Goal: Task Accomplishment & Management: Manage account settings

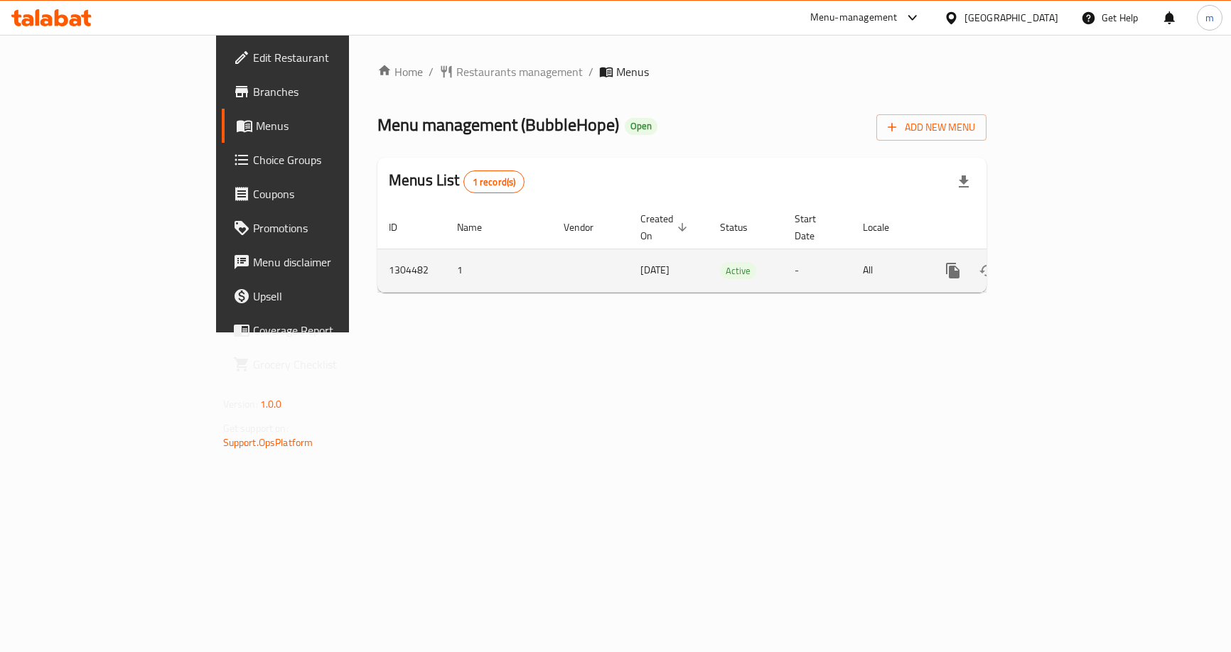
click at [1064, 262] on icon "enhanced table" at bounding box center [1055, 270] width 17 height 17
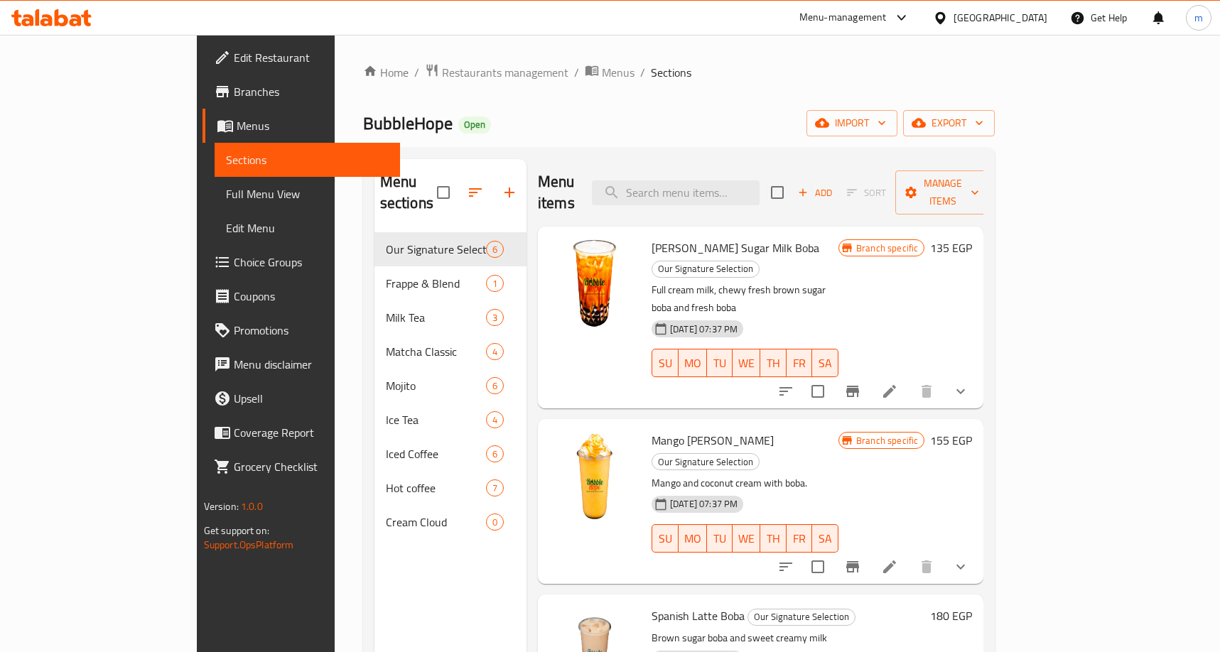
click at [234, 264] on span "Choice Groups" at bounding box center [312, 262] width 156 height 17
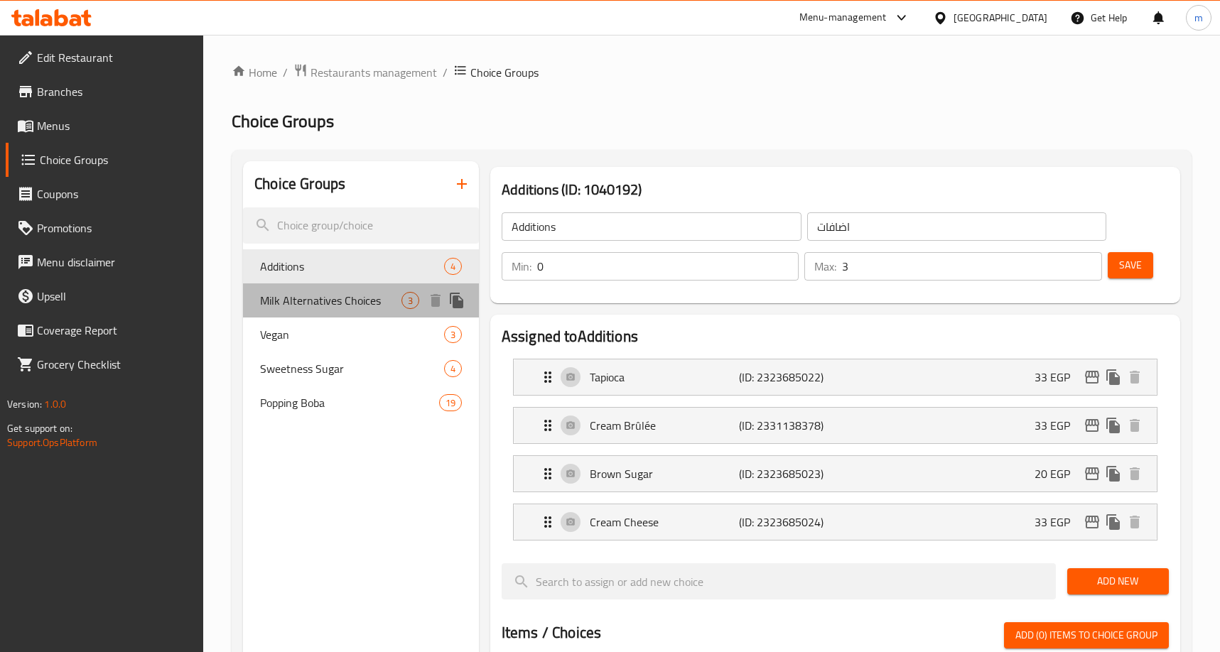
click at [315, 299] on span "Milk Alternatives Choices" at bounding box center [330, 300] width 141 height 17
type input "Milk Alternatives Choices"
type input "اختيارات بدائل الحليب"
type input "1"
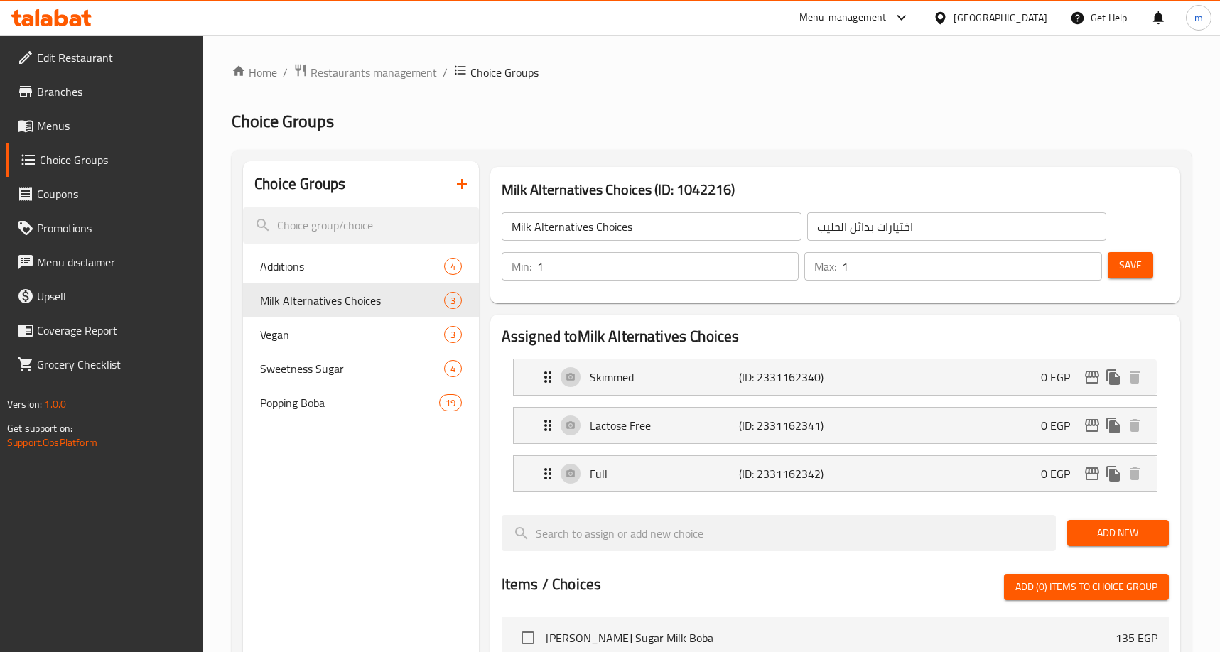
click at [676, 121] on h2 "Choice Groups" at bounding box center [712, 121] width 960 height 23
drag, startPoint x: 294, startPoint y: 340, endPoint x: 438, endPoint y: 260, distance: 165.1
click at [294, 340] on span "Vegan" at bounding box center [330, 334] width 141 height 17
type input "Vegan"
type input "نباتي"
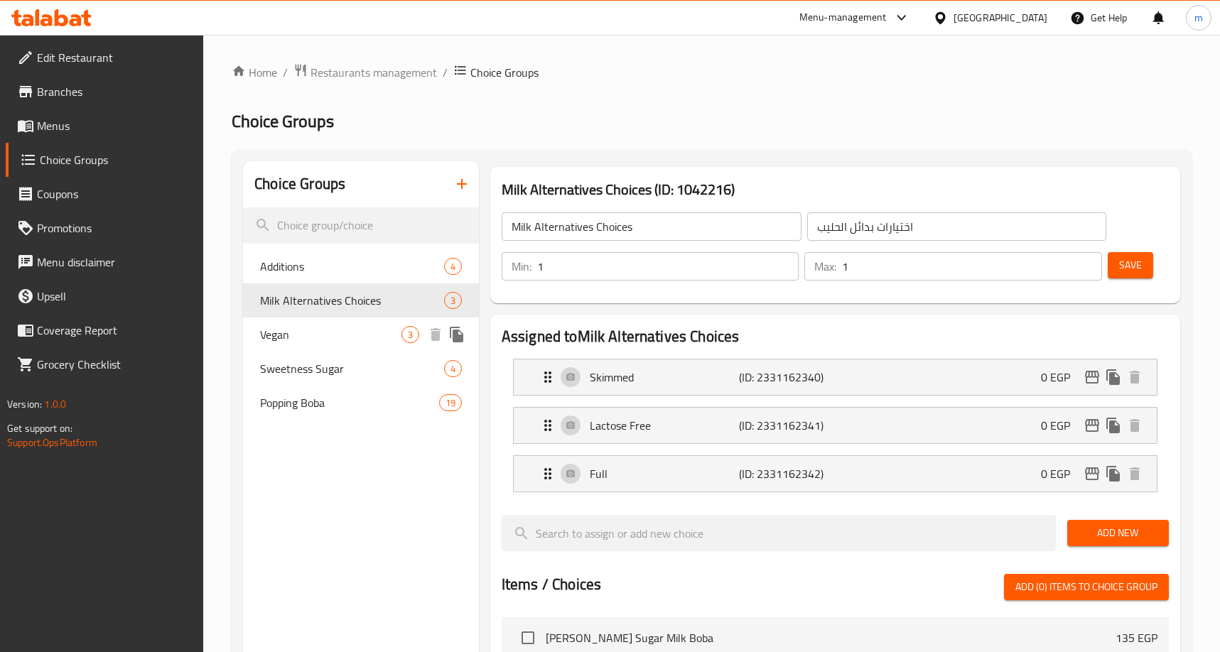
type input "0"
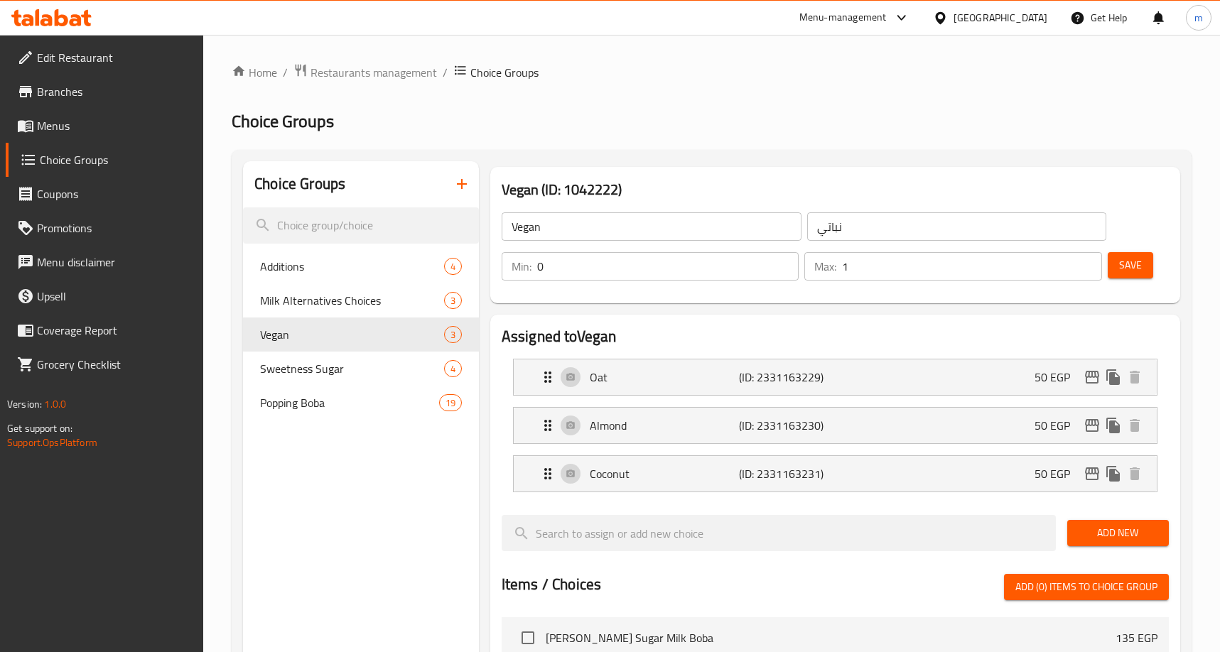
click at [635, 92] on div "Home / Restaurants management / Choice Groups Choice Groups Choice Groups Addit…" at bounding box center [712, 597] width 960 height 1068
click at [309, 306] on span "Milk Alternatives Choices" at bounding box center [330, 300] width 141 height 17
type input "Milk Alternatives Choices"
type input "اختيارات بدائل الحليب"
type input "1"
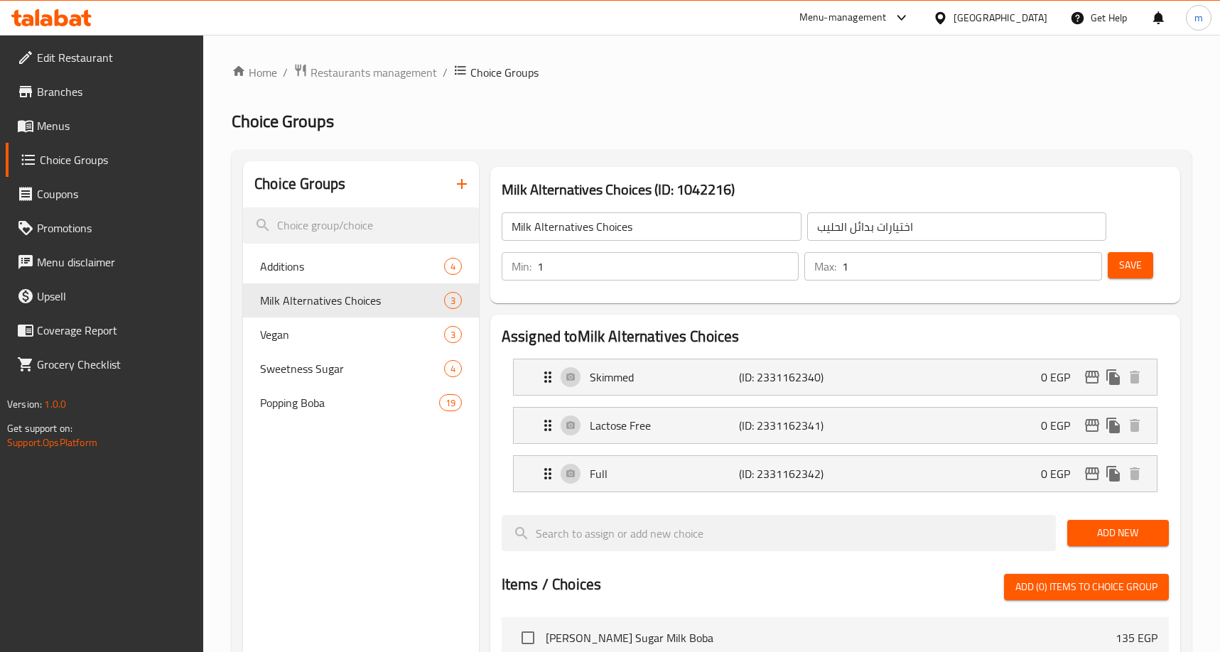
click at [324, 58] on div "Home / Restaurants management / Choice Groups Choice Groups Choice Groups Addit…" at bounding box center [711, 597] width 1017 height 1125
click at [335, 68] on span "Restaurants management" at bounding box center [374, 72] width 126 height 17
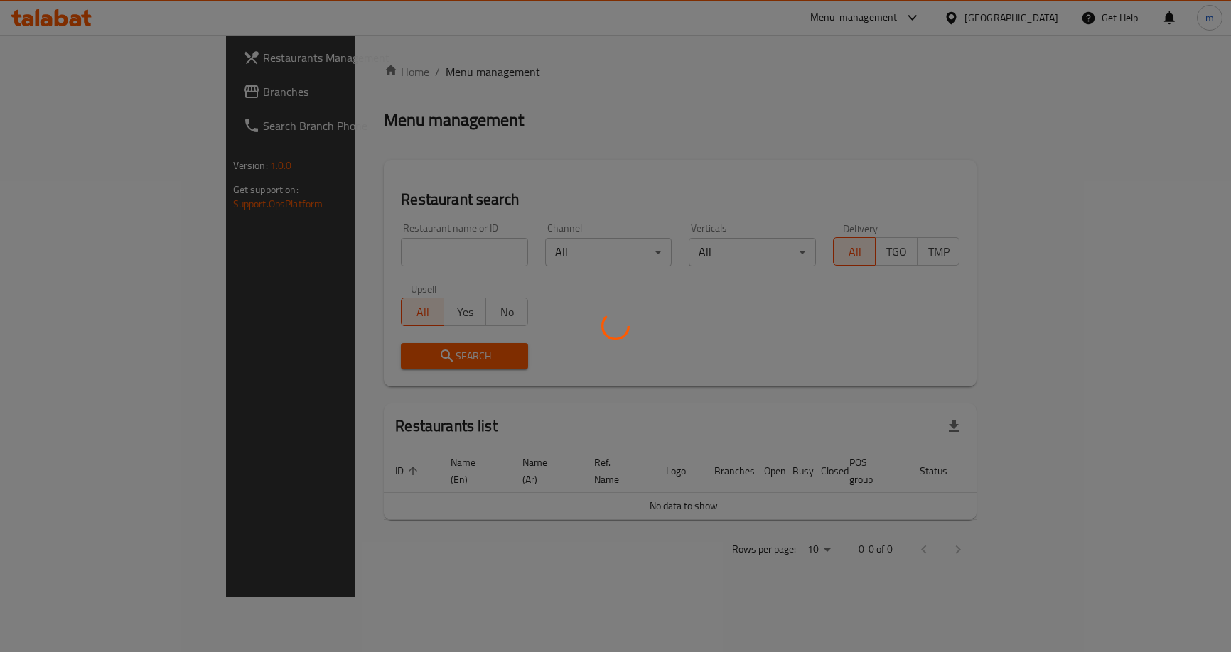
click at [102, 95] on div at bounding box center [615, 326] width 1231 height 652
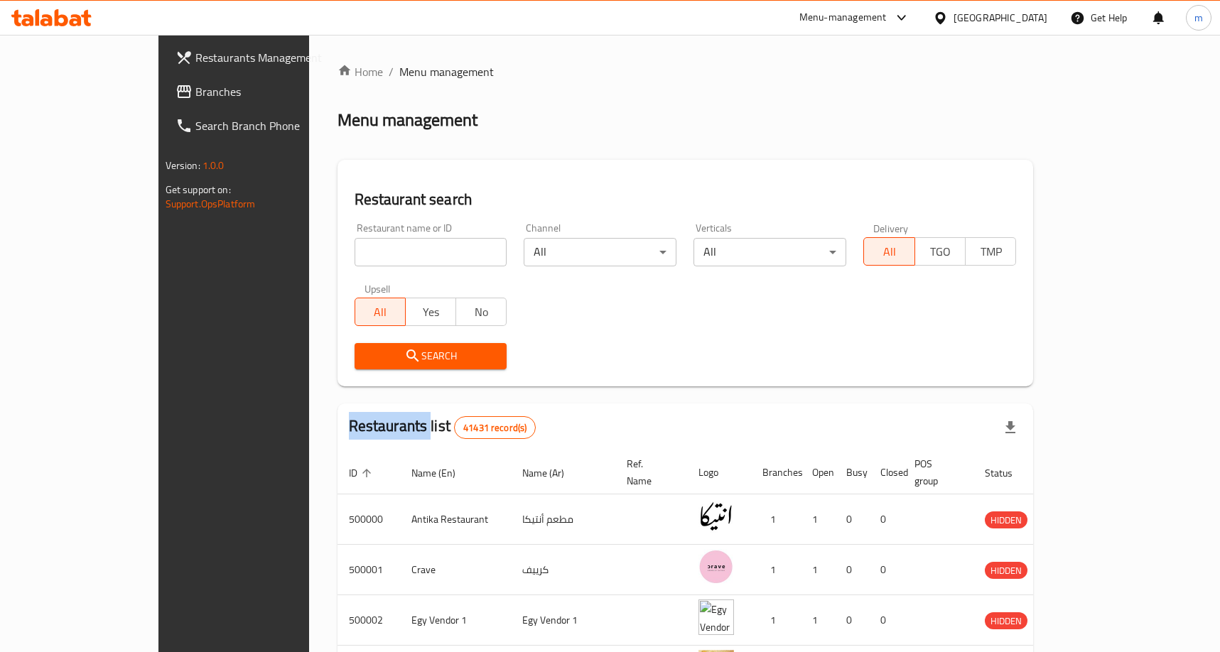
click at [102, 95] on div at bounding box center [610, 326] width 1220 height 652
click at [195, 95] on span "Branches" at bounding box center [273, 91] width 156 height 17
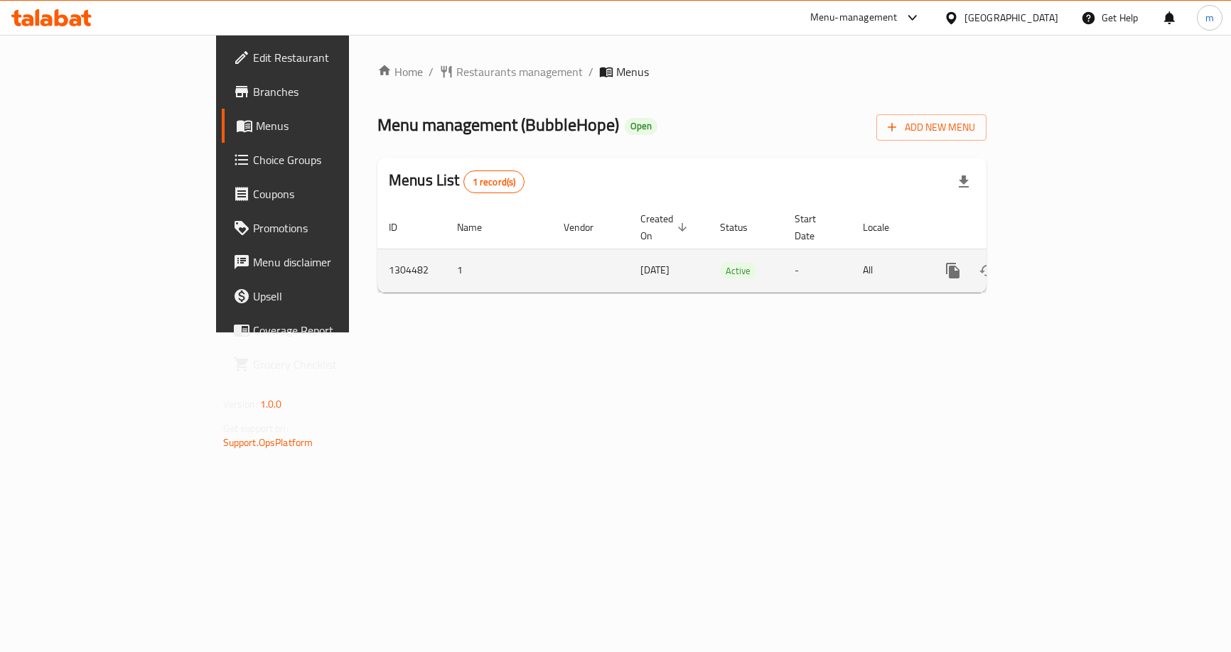
click at [1064, 262] on icon "enhanced table" at bounding box center [1055, 270] width 17 height 17
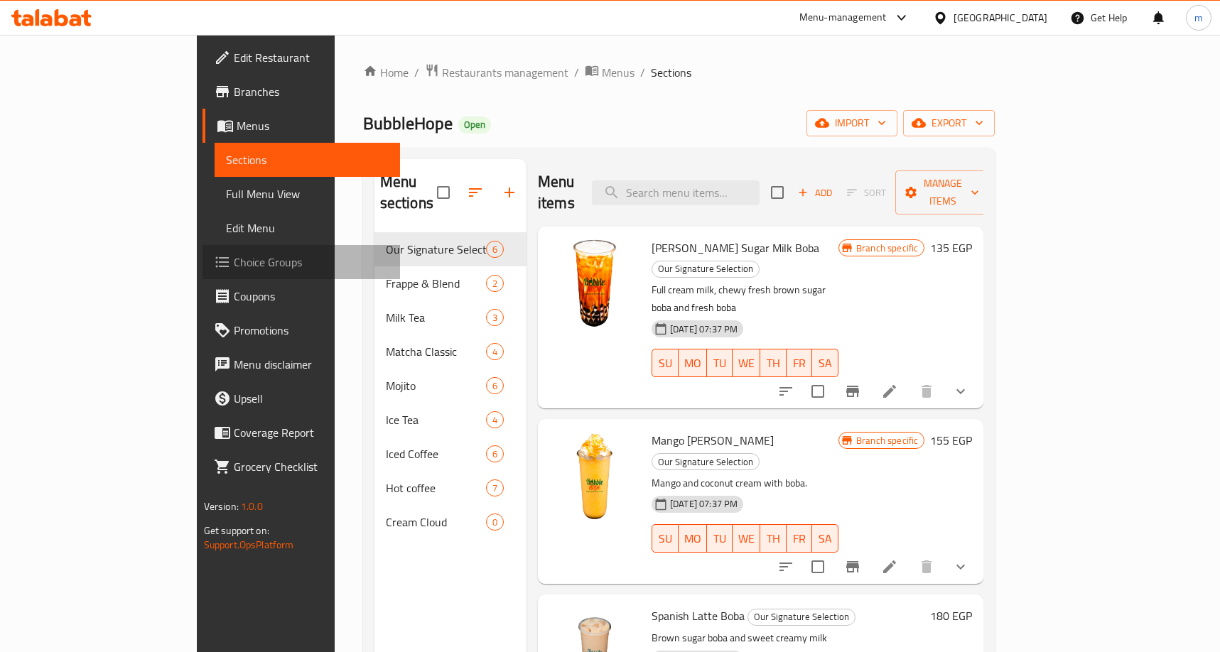
click at [203, 276] on link "Choice Groups" at bounding box center [302, 262] width 198 height 34
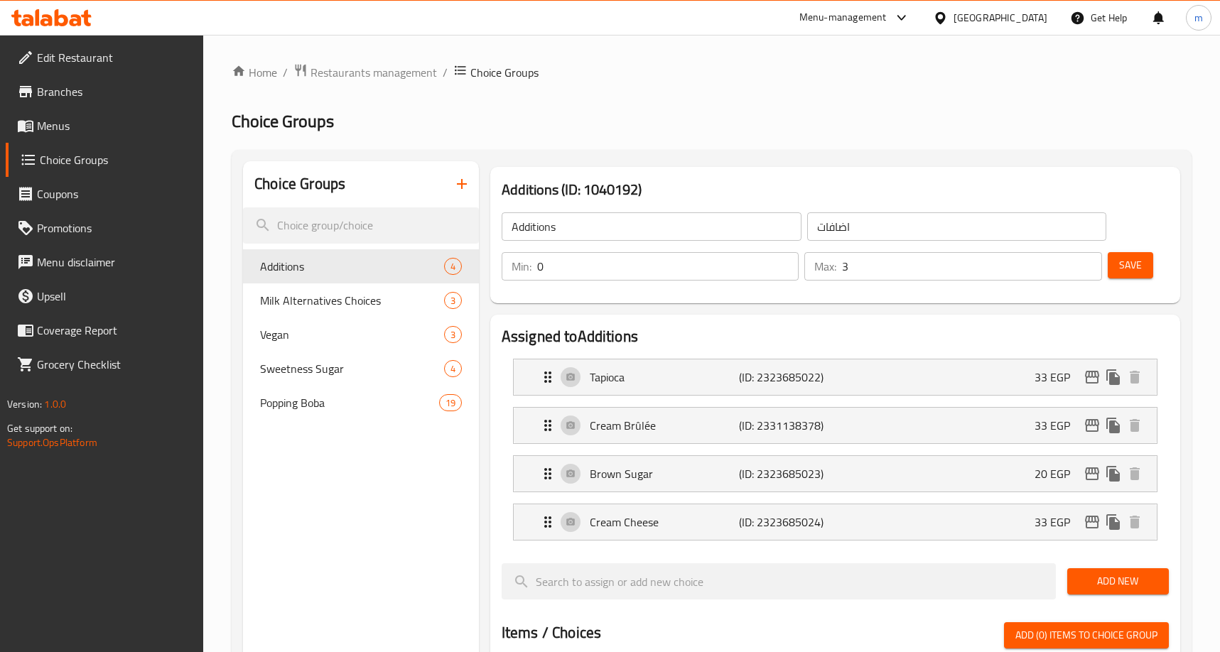
click at [804, 130] on h2 "Choice Groups" at bounding box center [712, 121] width 960 height 23
click at [288, 297] on span "Milk Alternatives Choices" at bounding box center [330, 300] width 141 height 17
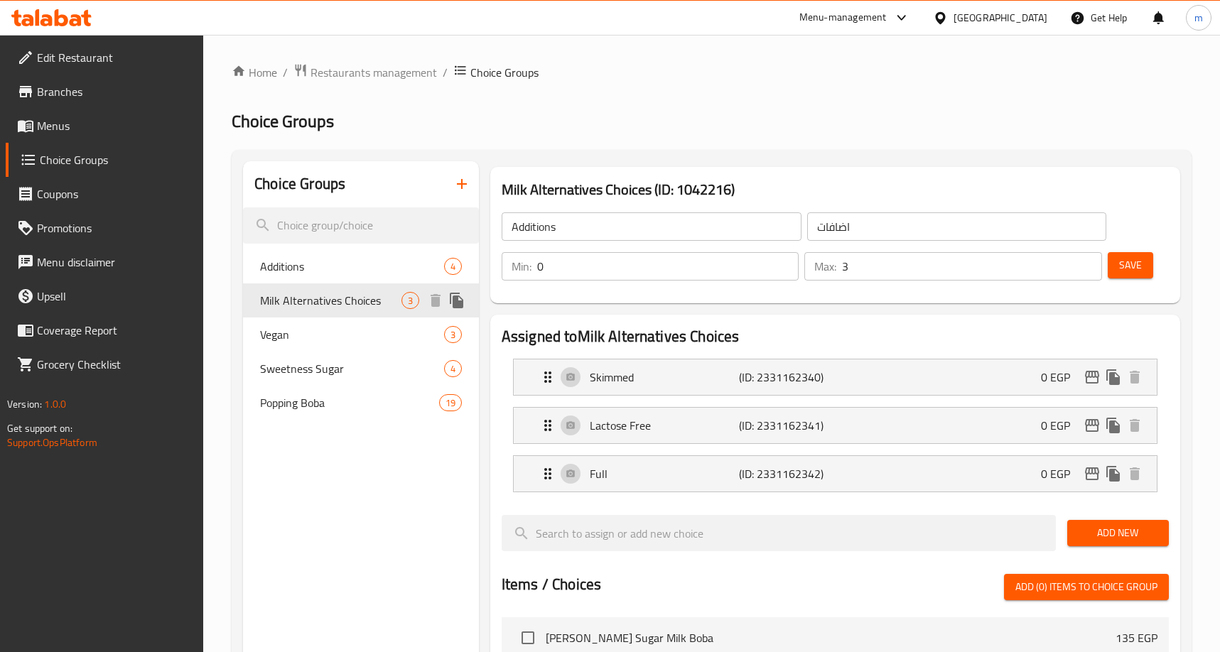
type input "Milk Alternatives Choices"
type input "اختيارات بدائل الحليب"
type input "1"
click at [579, 138] on div "Home / Restaurants management / Choice Groups Choice Groups Choice Groups Addit…" at bounding box center [712, 597] width 960 height 1068
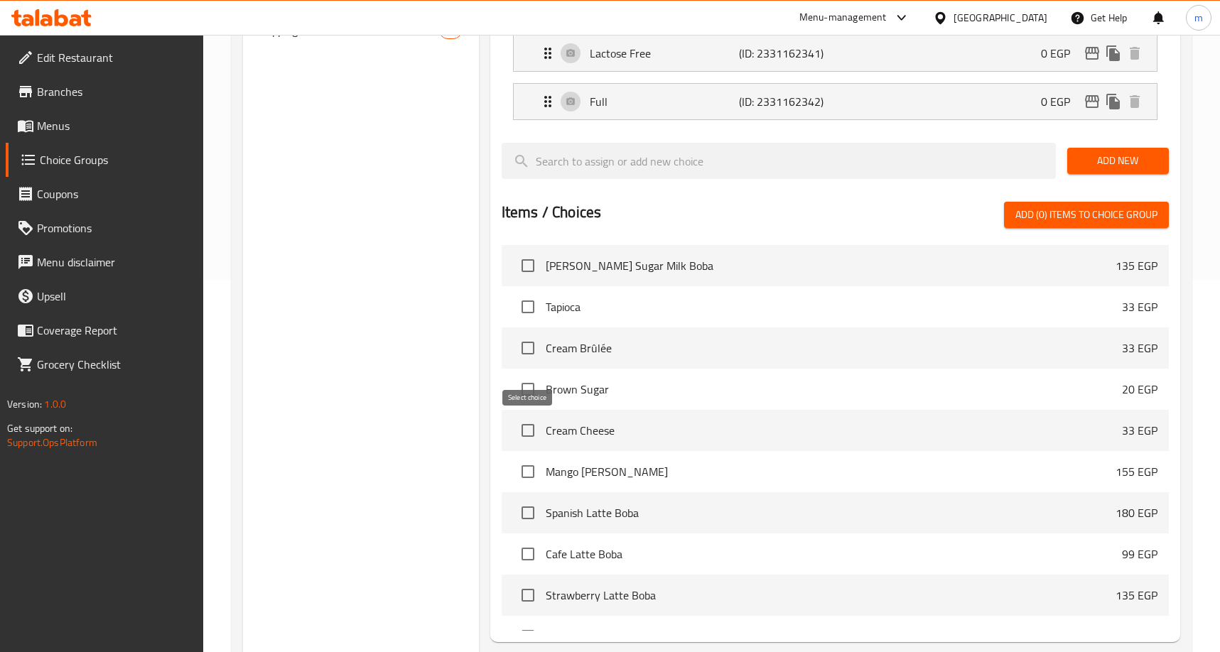
scroll to position [10, 0]
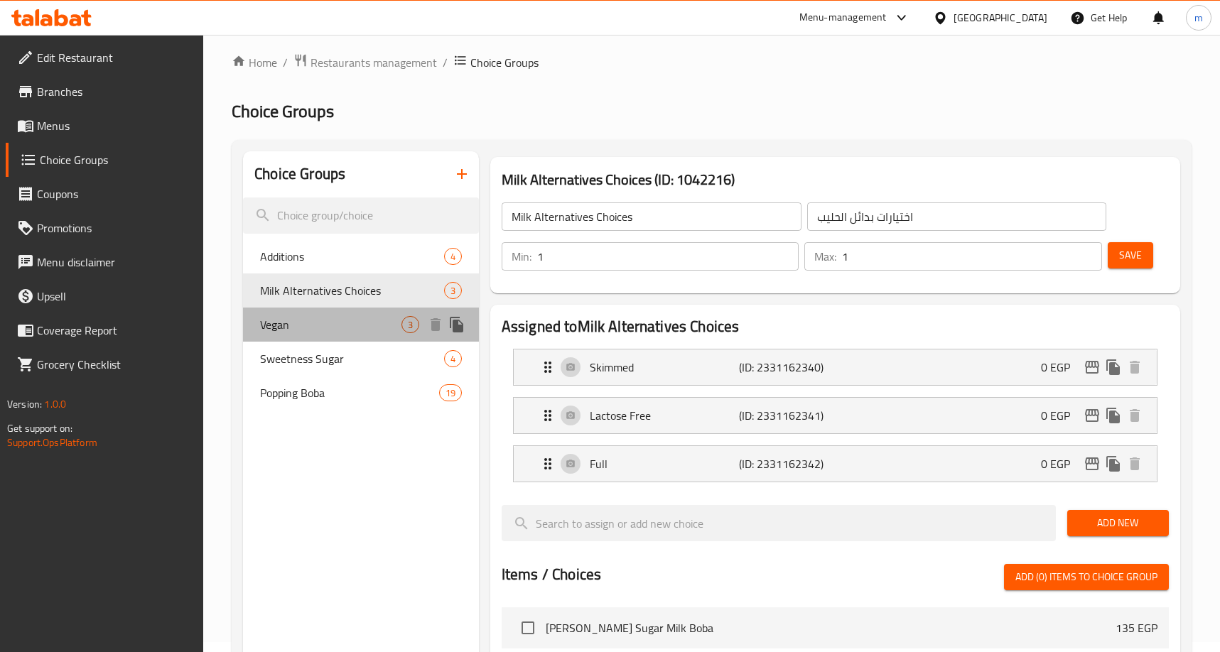
click at [315, 323] on span "Vegan" at bounding box center [330, 324] width 141 height 17
type input "Vegan"
type input "نباتي"
type input "0"
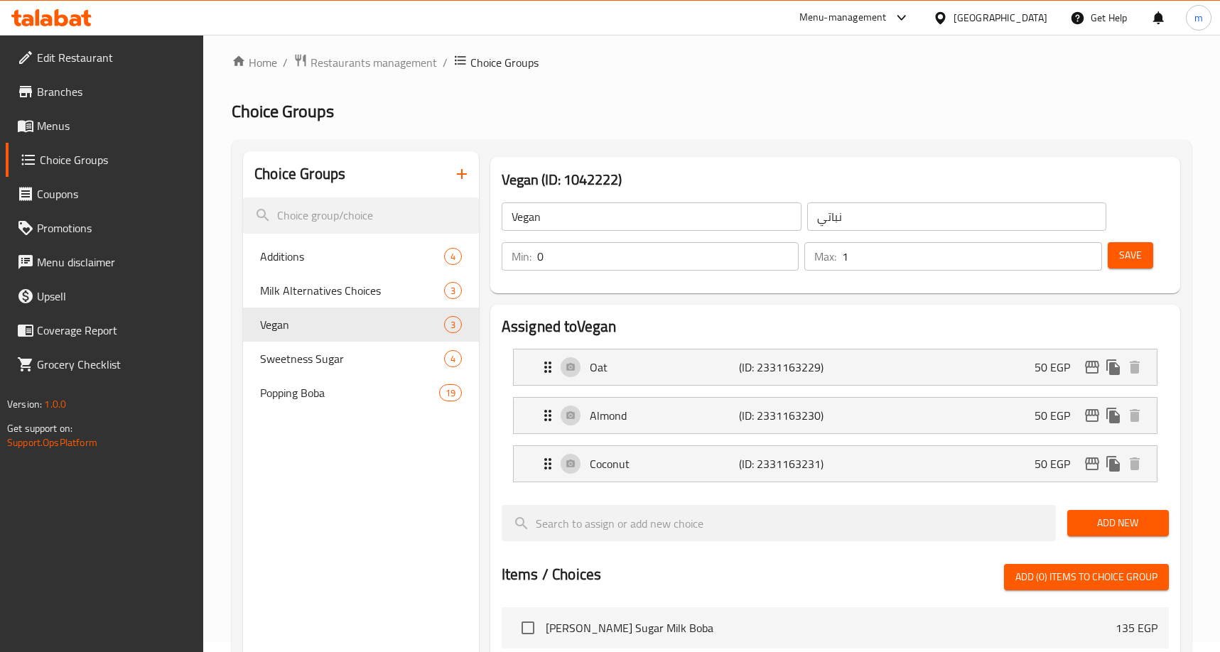
click at [761, 33] on div "Menu-management Egypt Get Help m" at bounding box center [610, 18] width 1220 height 34
click at [285, 286] on span "Milk Alternatives Choices" at bounding box center [330, 290] width 141 height 17
type input "Milk Alternatives Choices"
type input "اختيارات بدائل الحليب"
type input "1"
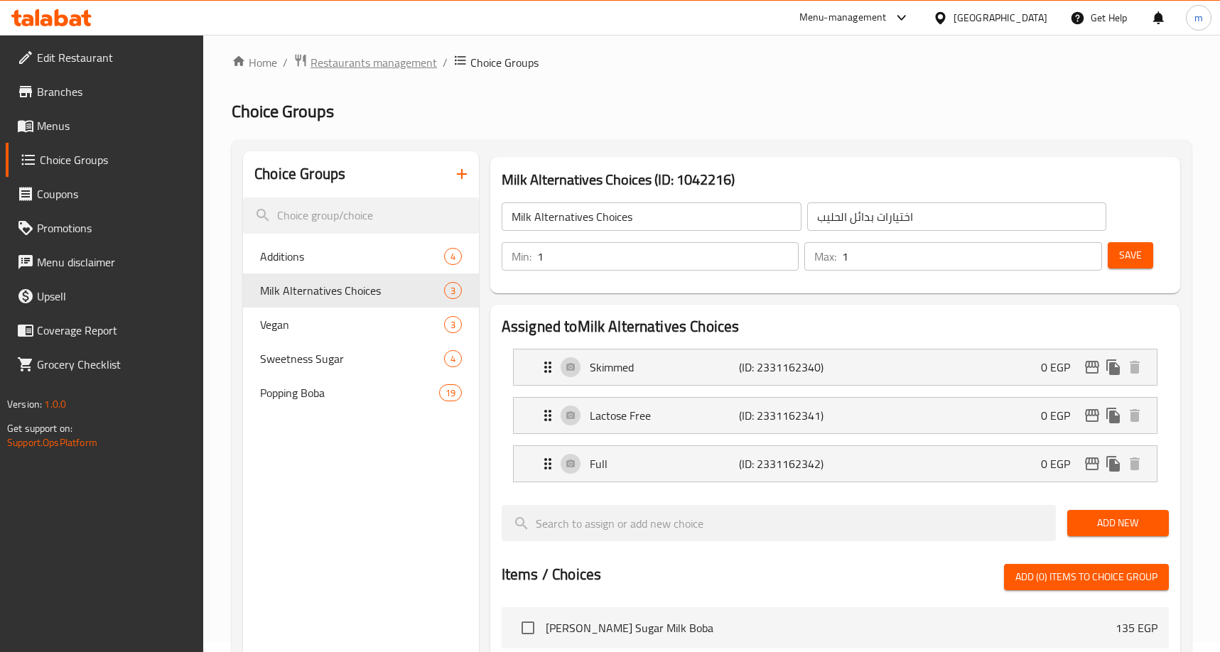
click at [337, 63] on span "Restaurants management" at bounding box center [374, 62] width 126 height 17
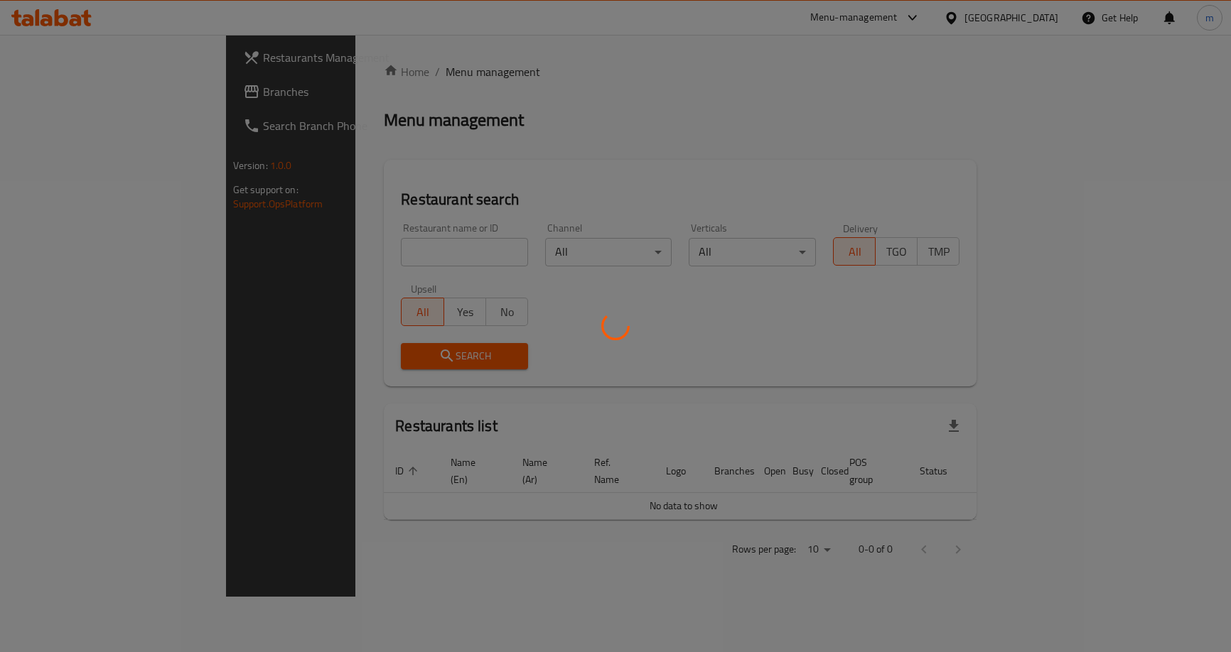
click at [29, 96] on div at bounding box center [615, 326] width 1231 height 652
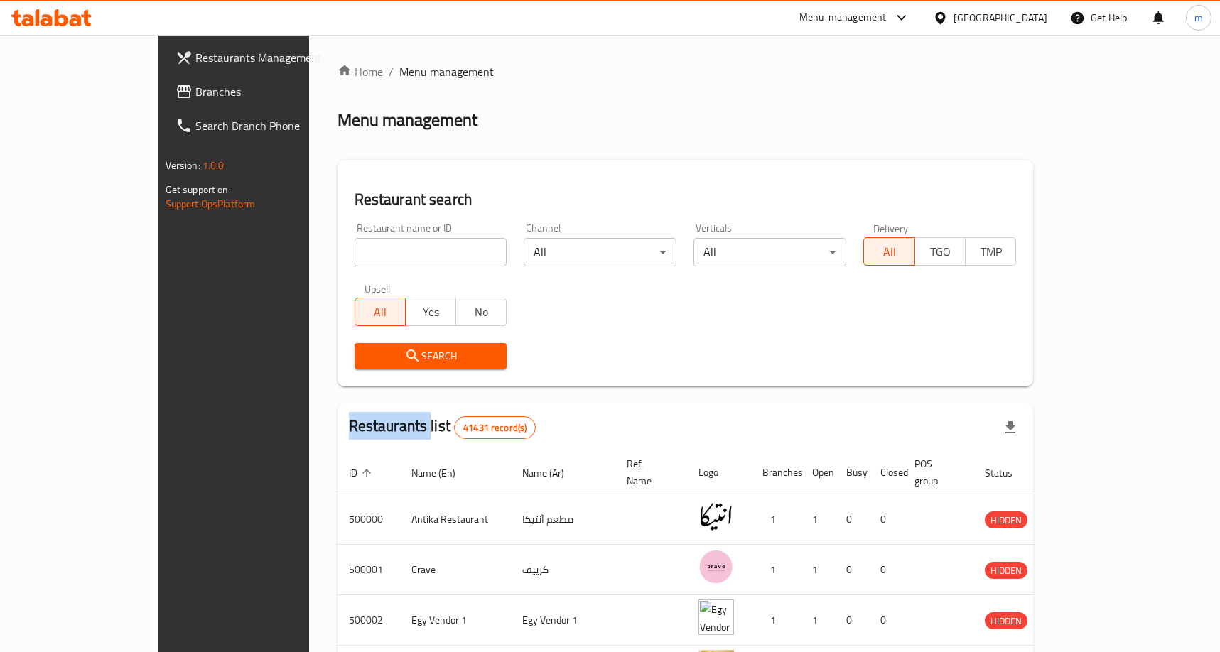
click at [29, 96] on div at bounding box center [610, 326] width 1220 height 652
click at [176, 96] on icon at bounding box center [184, 91] width 17 height 17
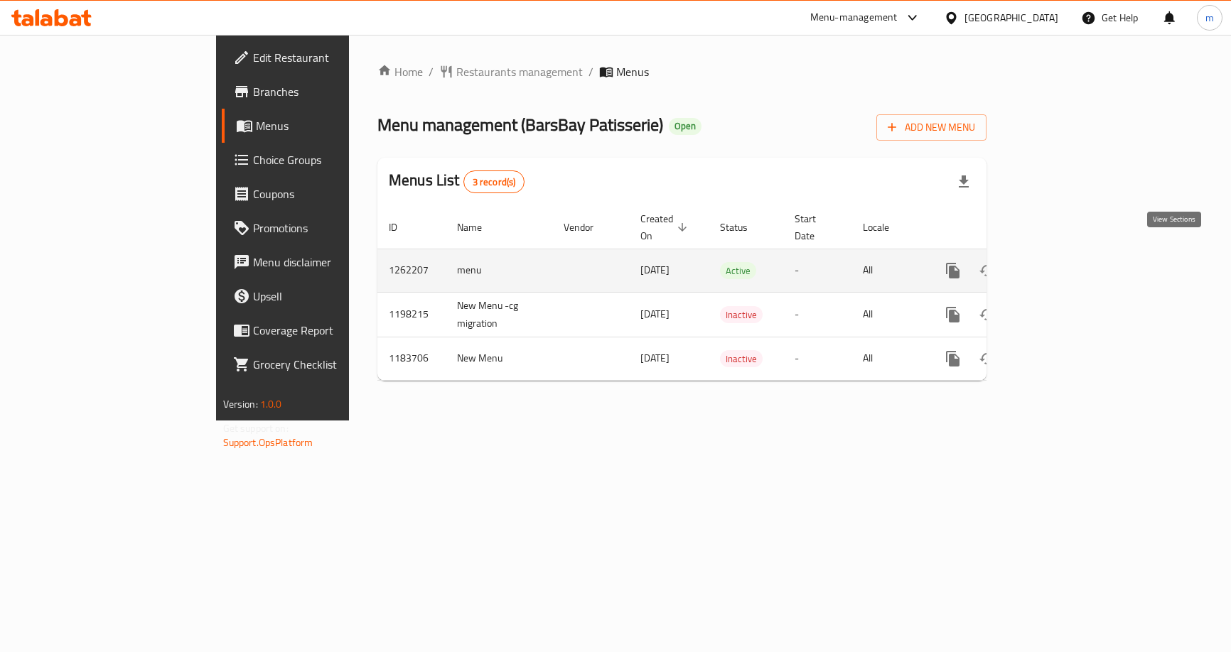
click at [1064, 262] on icon "enhanced table" at bounding box center [1055, 270] width 17 height 17
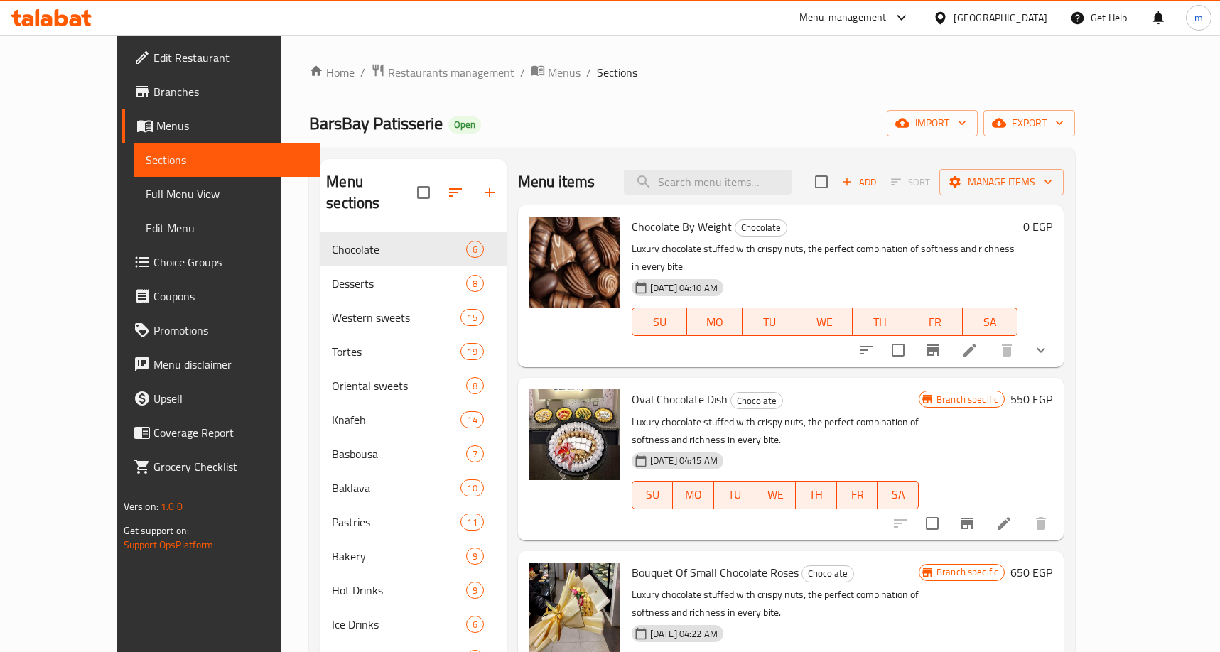
click at [153, 261] on span "Choice Groups" at bounding box center [231, 262] width 156 height 17
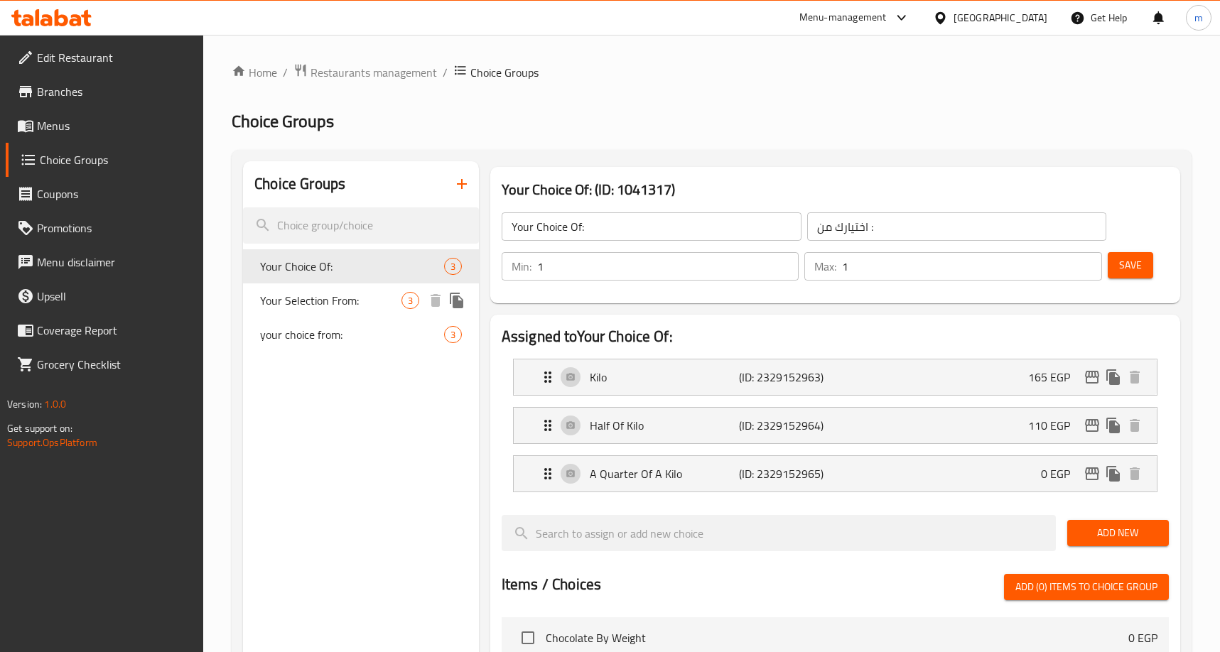
drag, startPoint x: 367, startPoint y: 296, endPoint x: 465, endPoint y: 266, distance: 103.0
click at [367, 296] on span "Your Selection From:" at bounding box center [330, 300] width 141 height 17
type input "Your Selection From:"
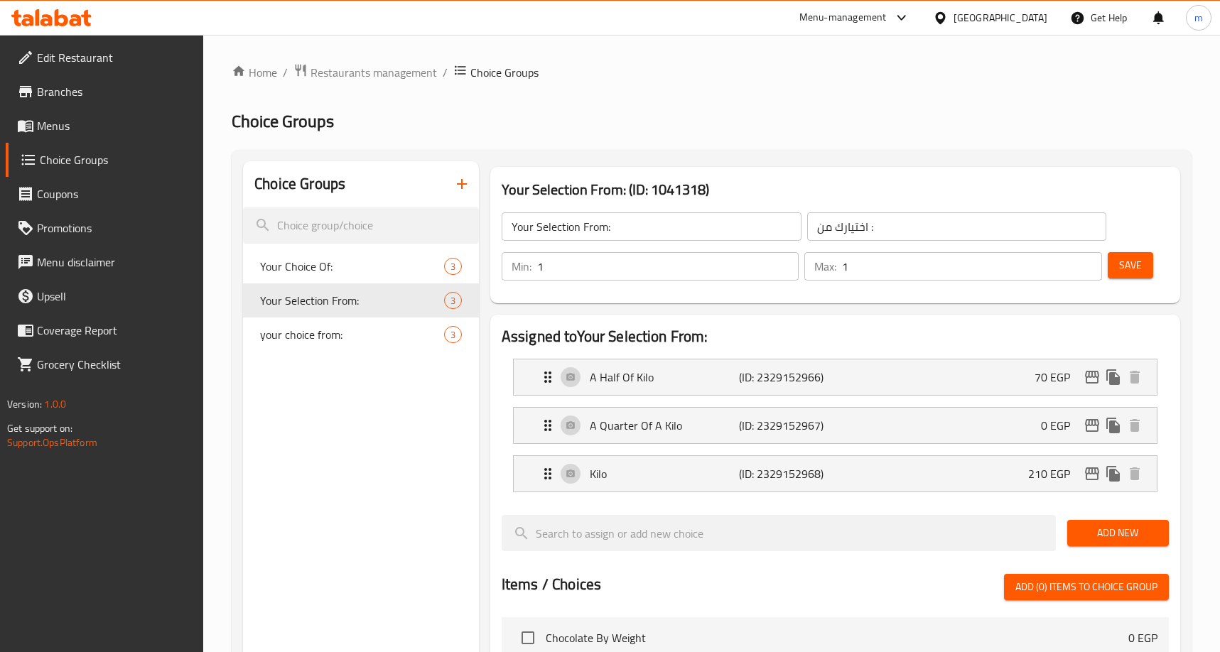
click at [803, 102] on div "Home / Restaurants management / Choice Groups Choice Groups Choice Groups Your …" at bounding box center [712, 597] width 960 height 1068
click at [479, 122] on h2 "Choice Groups" at bounding box center [712, 121] width 960 height 23
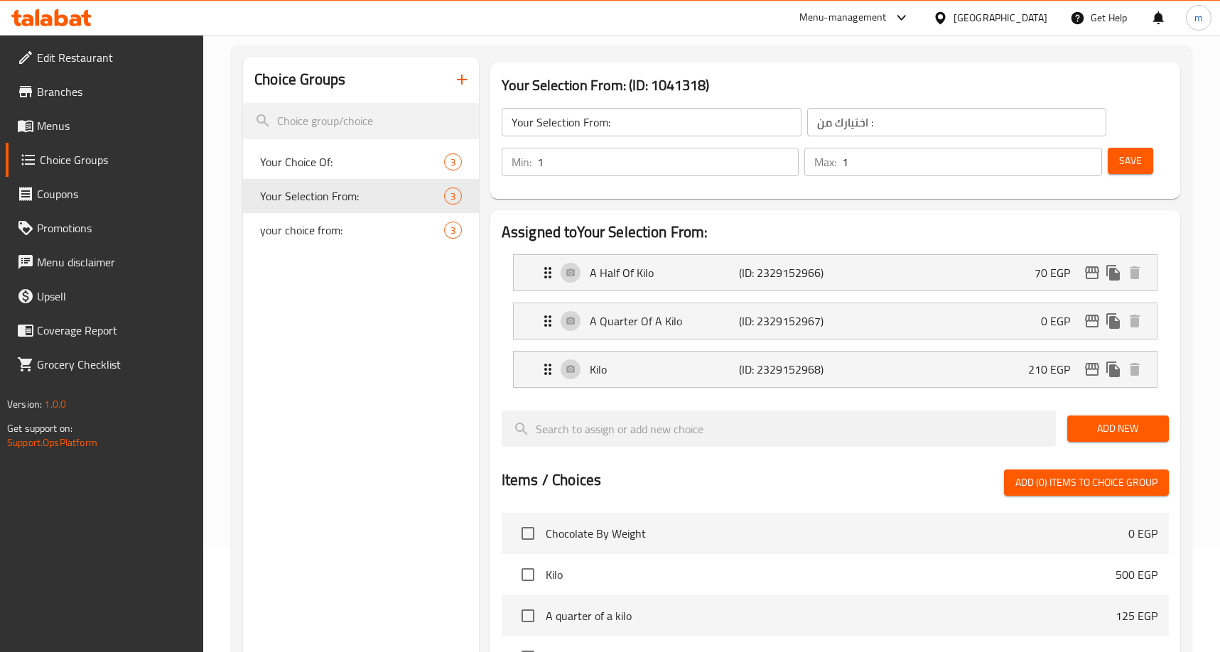
scroll to position [10, 0]
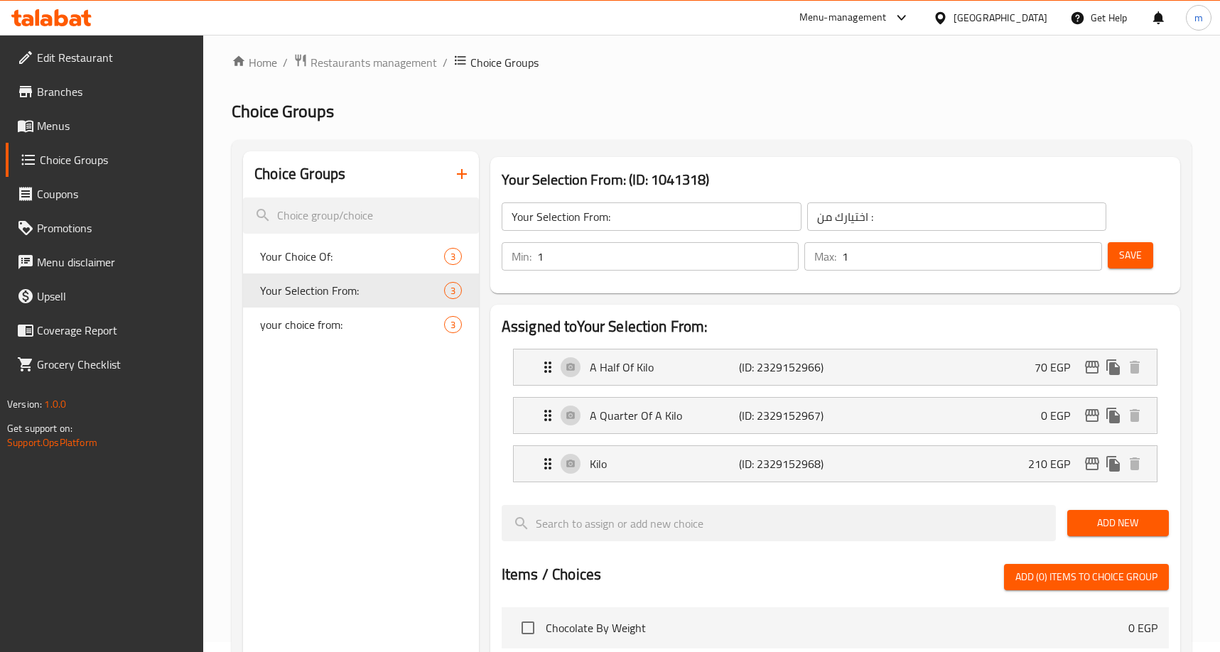
click at [674, 107] on h2 "Choice Groups" at bounding box center [712, 111] width 960 height 23
click at [363, 71] on span "Restaurants management" at bounding box center [374, 62] width 126 height 17
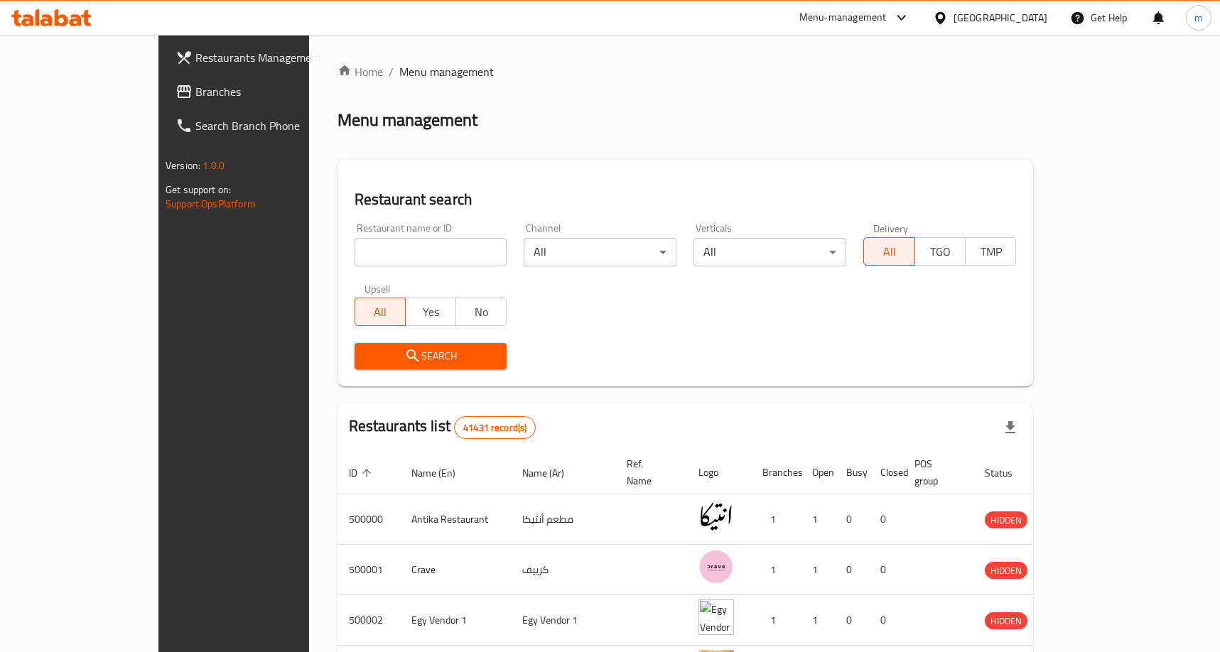
click at [195, 87] on span "Branches" at bounding box center [273, 91] width 156 height 17
